Goal: Task Accomplishment & Management: Manage account settings

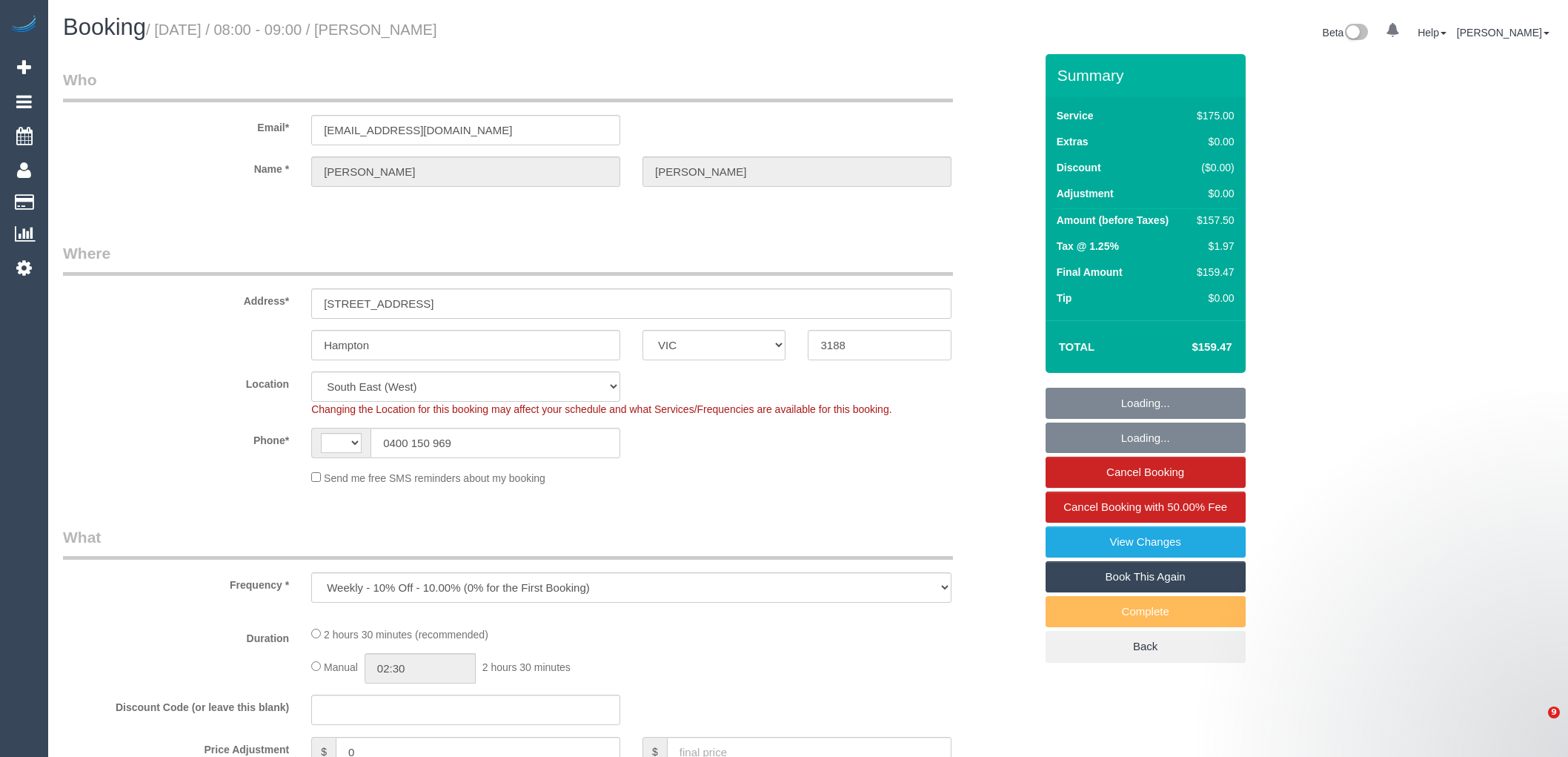
select select "VIC"
select select "string:AU"
select select "string:stripe-pm_1FRCUP2GScqysDRVU3rOEBmN"
select select "150"
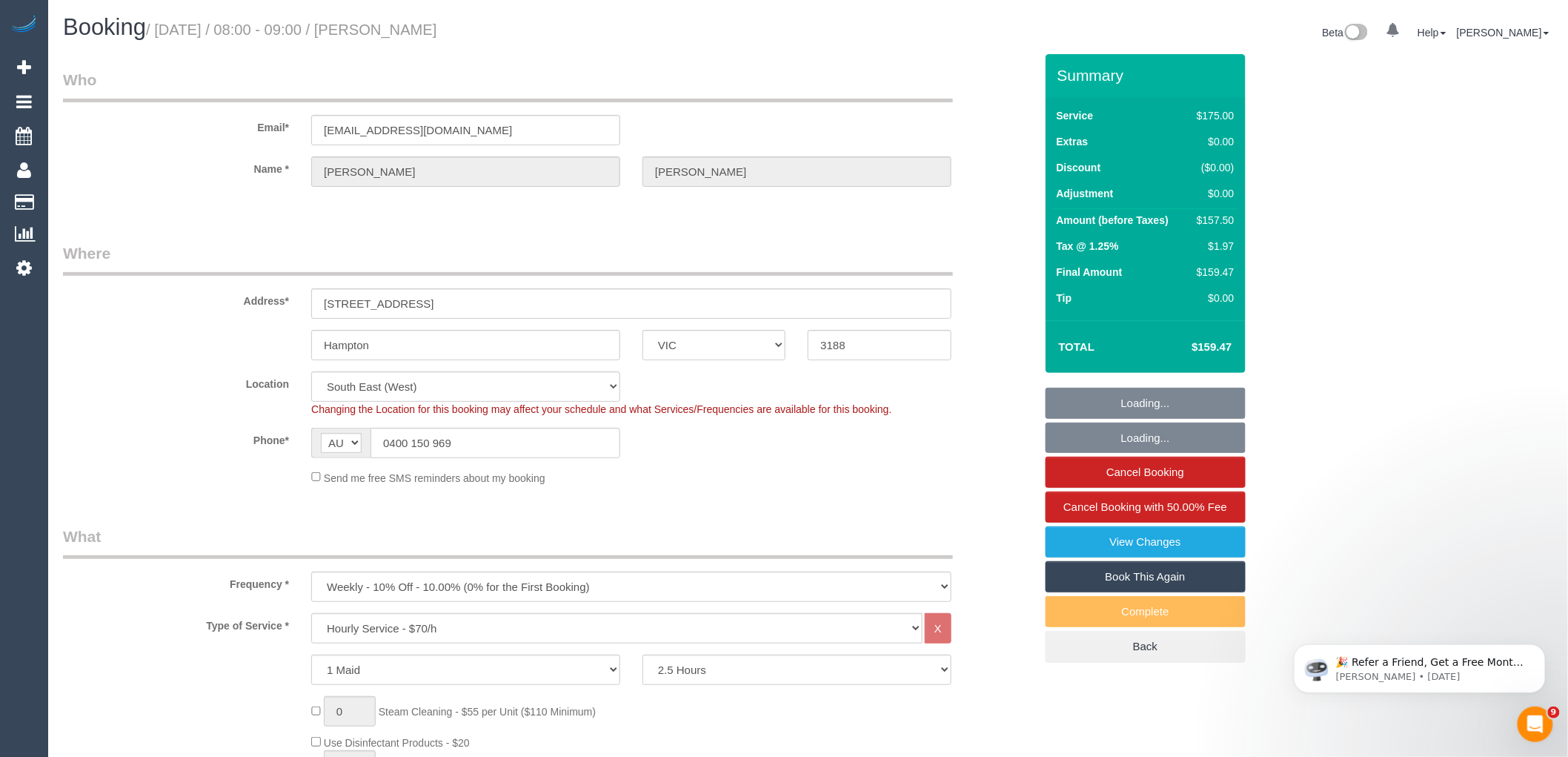
select select "object:4492"
select select "number:27"
select select "number:14"
select select "number:19"
select select "number:22"
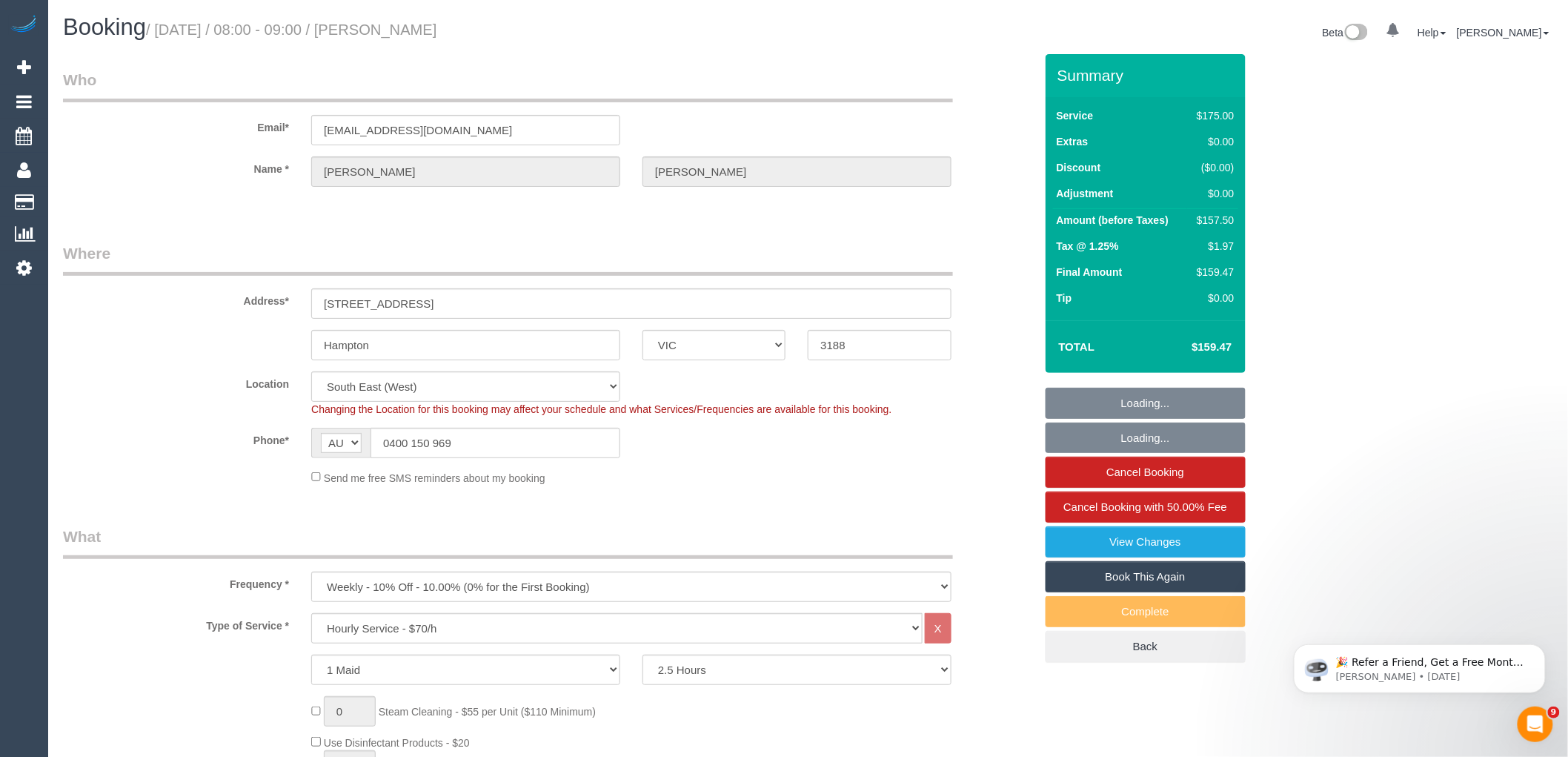
select select "number:11"
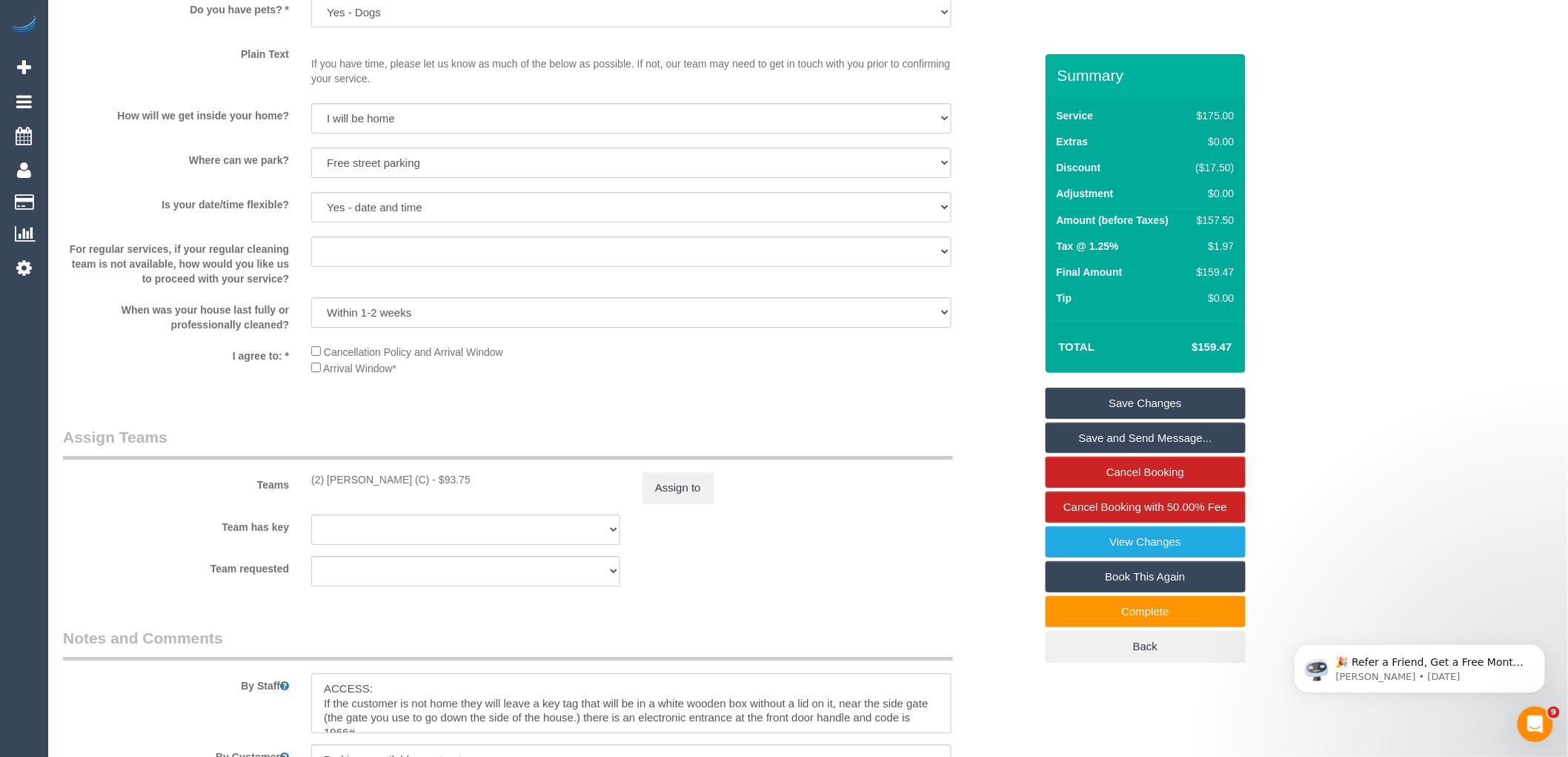
scroll to position [1894, 0]
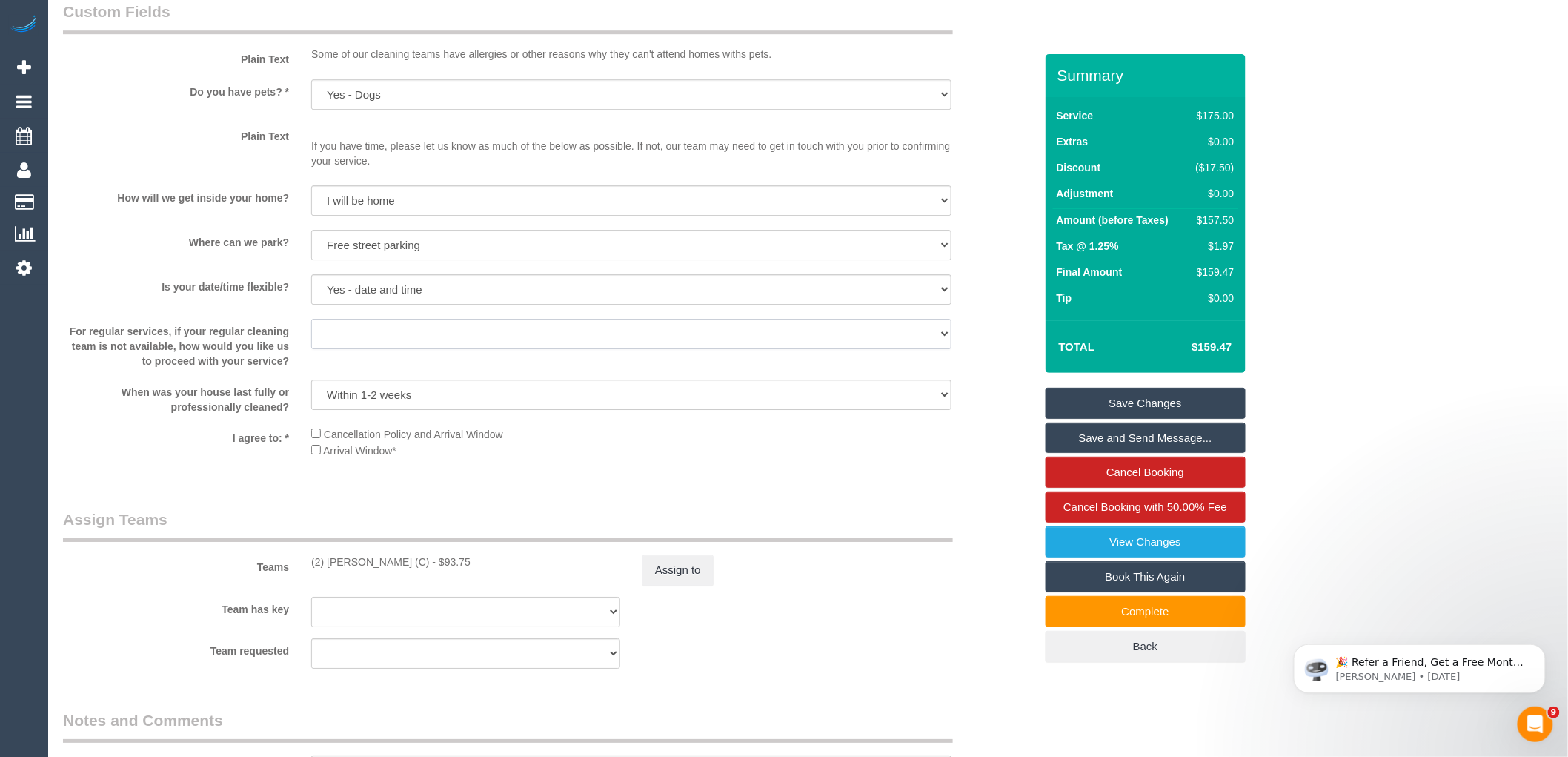
click at [352, 349] on select "Arrange a cleaner to cover and do not bother you Arrange a cleaner to cover and…" at bounding box center [631, 334] width 640 height 30
select select "number:35"
click at [311, 334] on select "Arrange a cleaner to cover and do not bother you Arrange a cleaner to cover and…" at bounding box center [631, 334] width 640 height 30
